Goal: Book appointment/travel/reservation

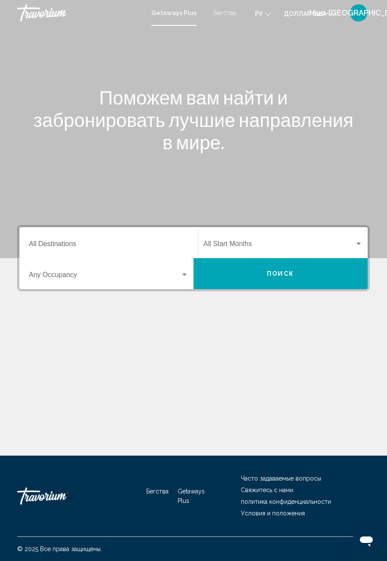
click at [69, 247] on input "Destination All Destinations" at bounding box center [109, 246] width 160 height 8
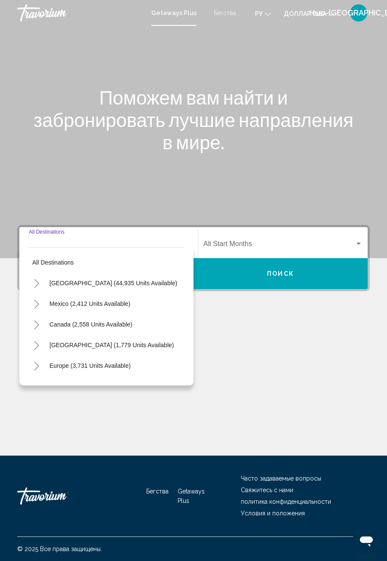
scroll to position [28, 0]
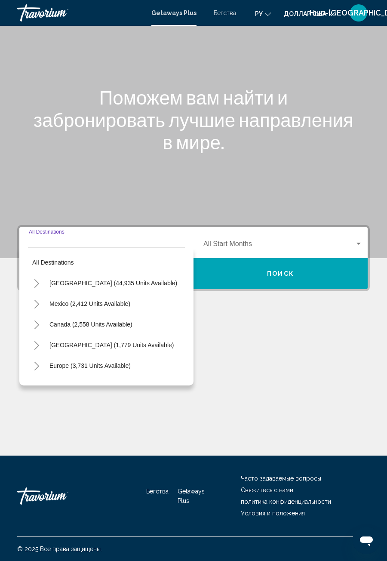
click at [36, 362] on icon "Toggle Europe (3,731 units available)" at bounding box center [37, 366] width 6 height 9
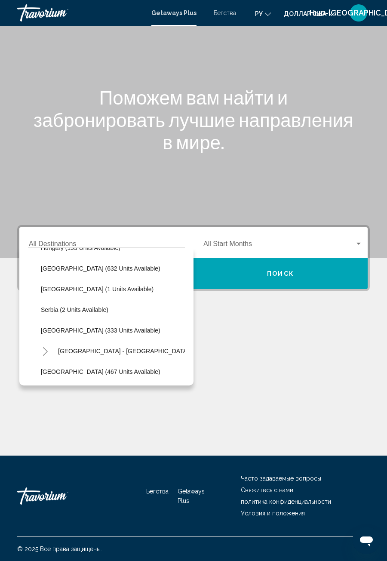
scroll to position [310, 0]
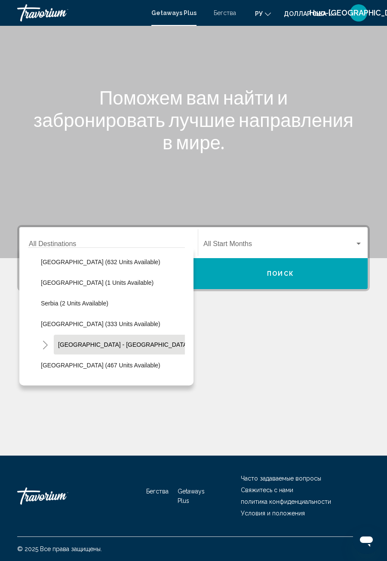
click at [154, 335] on button "[GEOGRAPHIC_DATA] - [GEOGRAPHIC_DATA] (74 units available)" at bounding box center [150, 345] width 193 height 20
type input "**********"
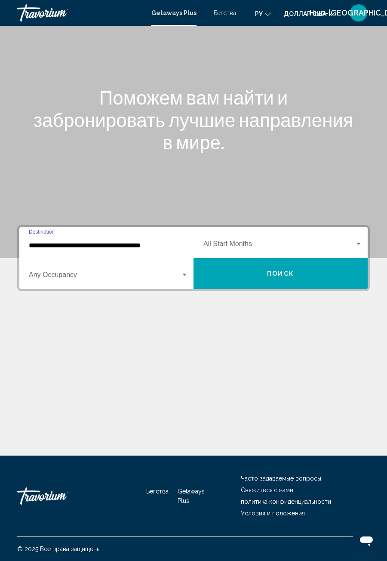
click at [287, 258] on button "Поиск" at bounding box center [281, 273] width 174 height 31
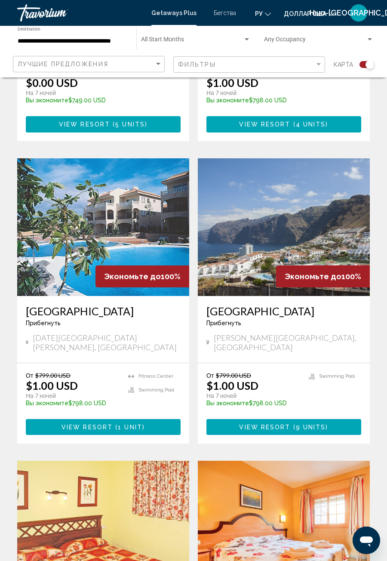
scroll to position [726, 0]
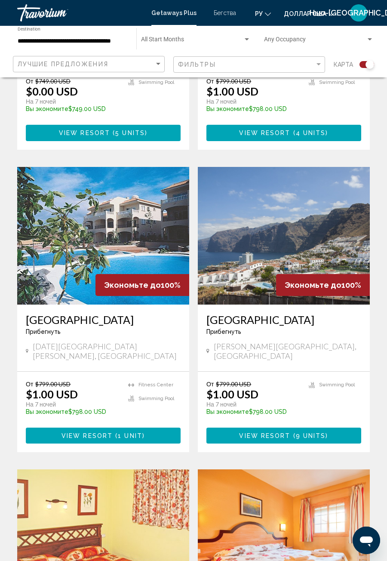
click at [115, 432] on span "( 1 unit )" at bounding box center [129, 435] width 32 height 7
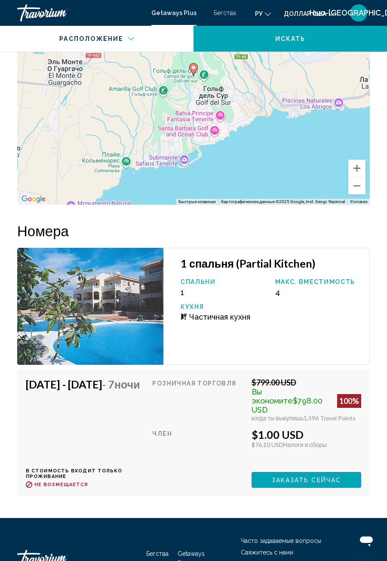
scroll to position [1574, 0]
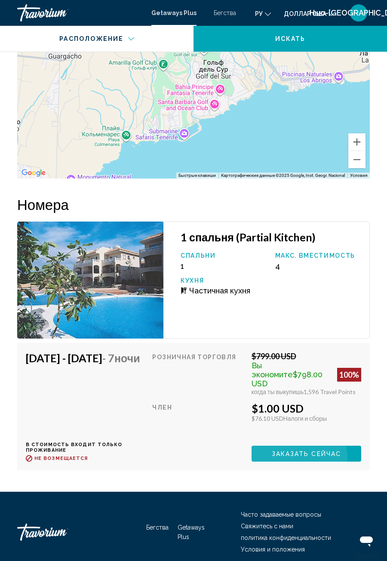
click at [311, 449] on button "Заказать сейчас" at bounding box center [307, 454] width 110 height 16
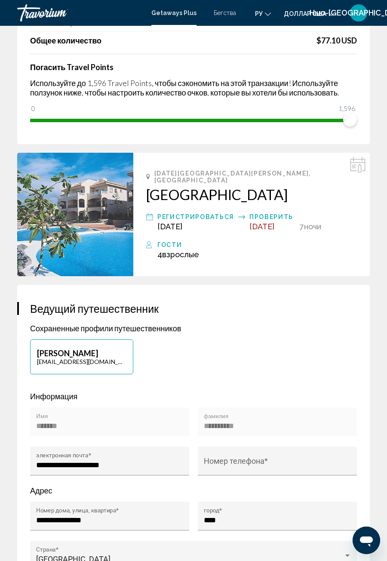
scroll to position [104, 0]
